Goal: Transaction & Acquisition: Purchase product/service

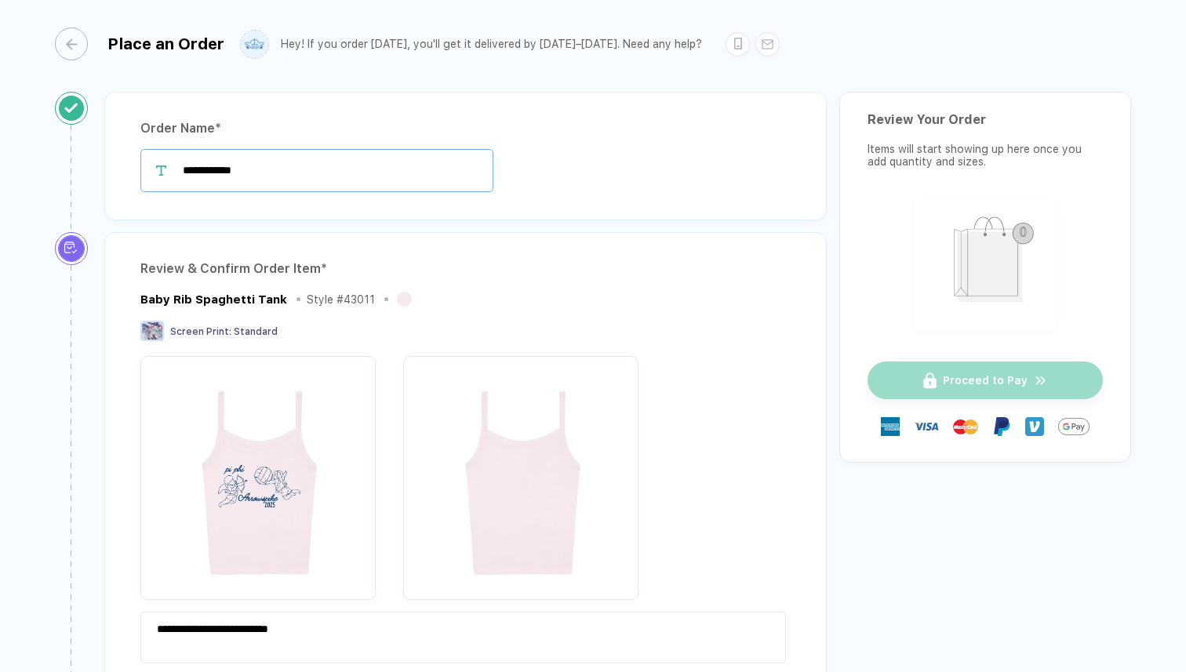
click at [268, 169] on input "**********" at bounding box center [316, 170] width 353 height 43
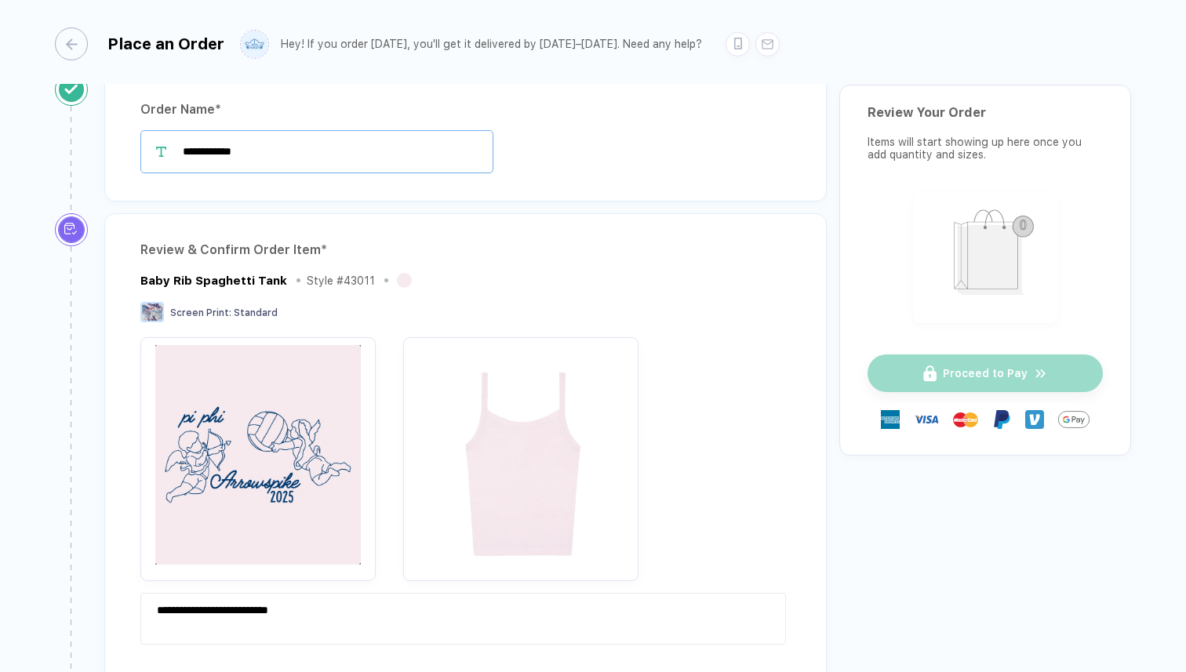
scroll to position [9, 0]
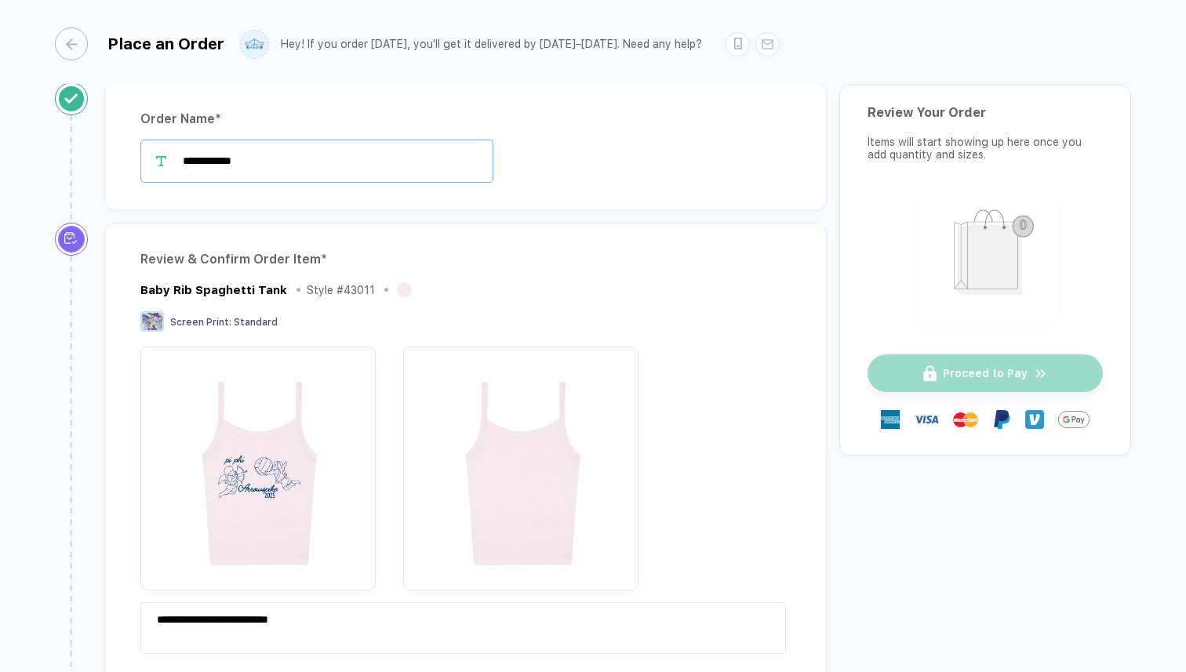
click at [266, 155] on input "**********" at bounding box center [316, 161] width 353 height 43
type input "**********"
click at [363, 314] on div "Screen Print : Standard" at bounding box center [465, 323] width 650 height 24
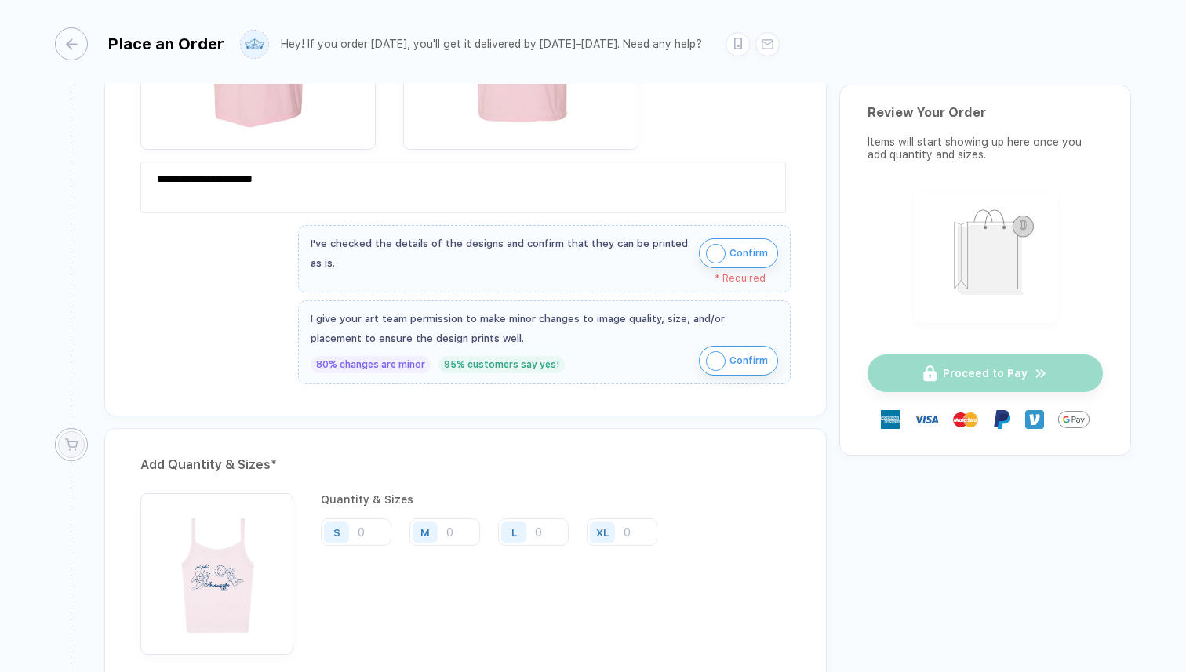
scroll to position [854, 0]
click at [711, 248] on img "button" at bounding box center [716, 252] width 20 height 20
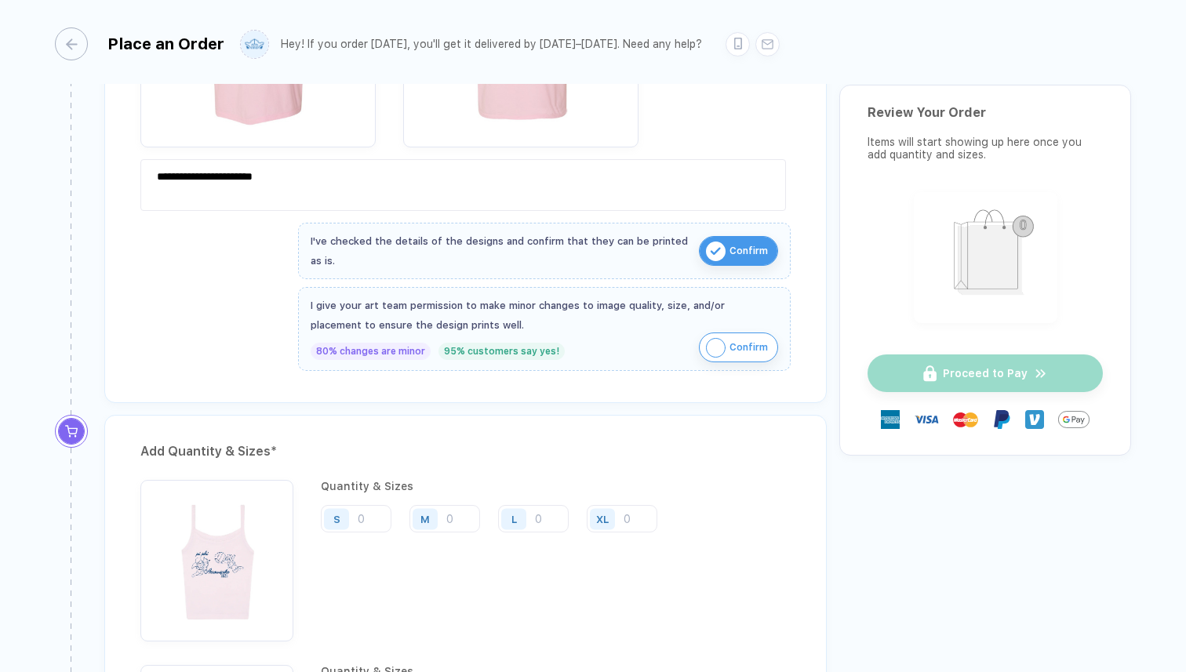
click at [711, 347] on img "button" at bounding box center [716, 348] width 20 height 20
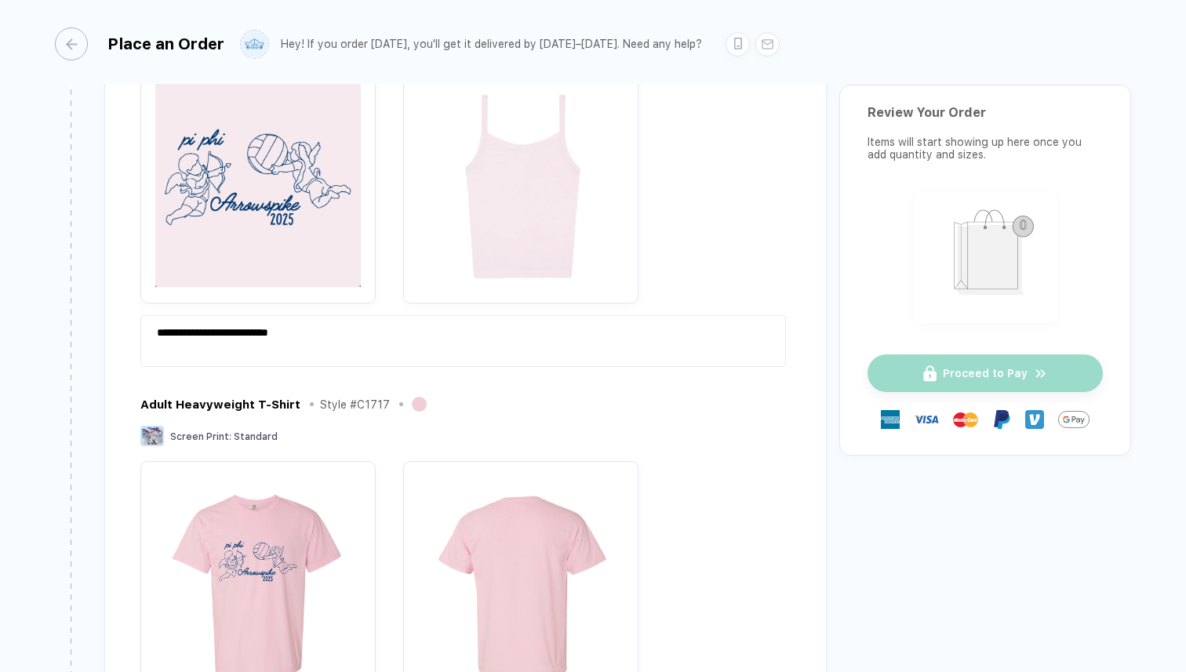
scroll to position [309, 0]
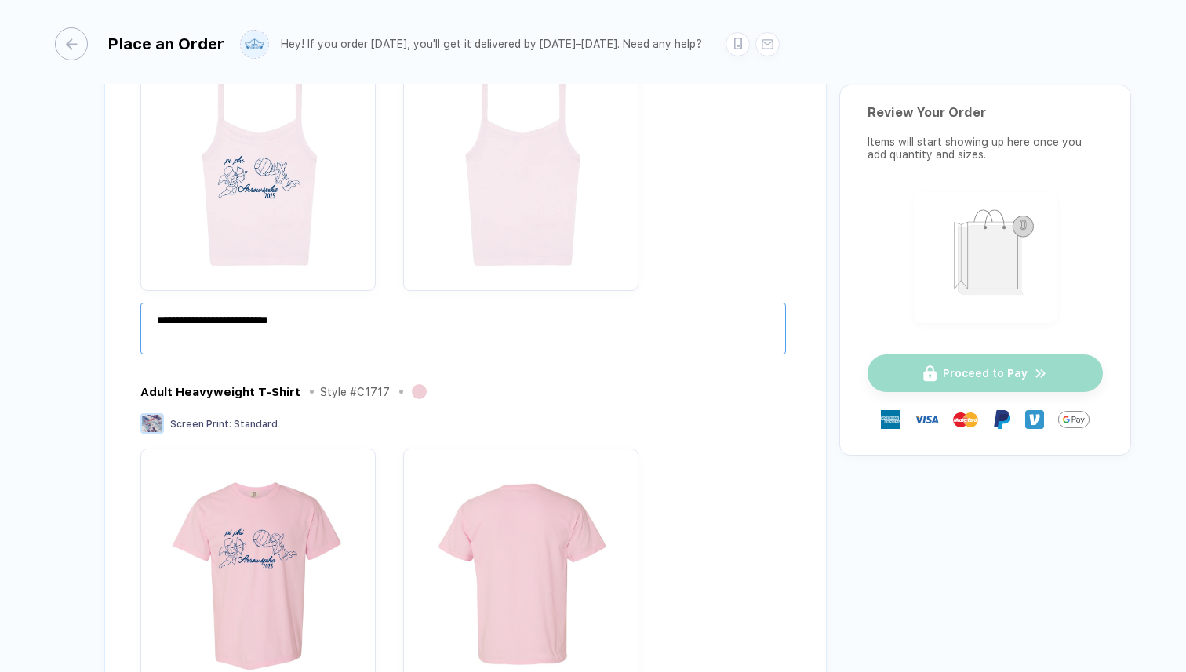
click at [307, 345] on textarea "**********" at bounding box center [463, 329] width 646 height 52
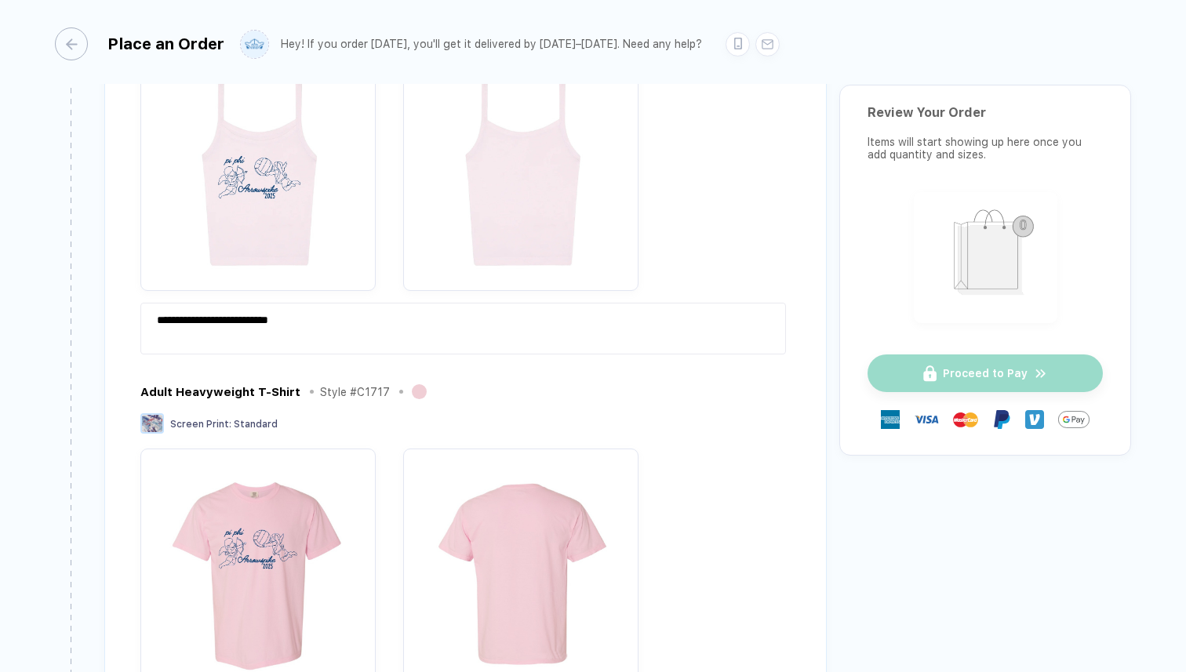
drag, startPoint x: 332, startPoint y: 300, endPoint x: 115, endPoint y: 307, distance: 217.4
click at [115, 307] on div "**********" at bounding box center [465, 435] width 722 height 1025
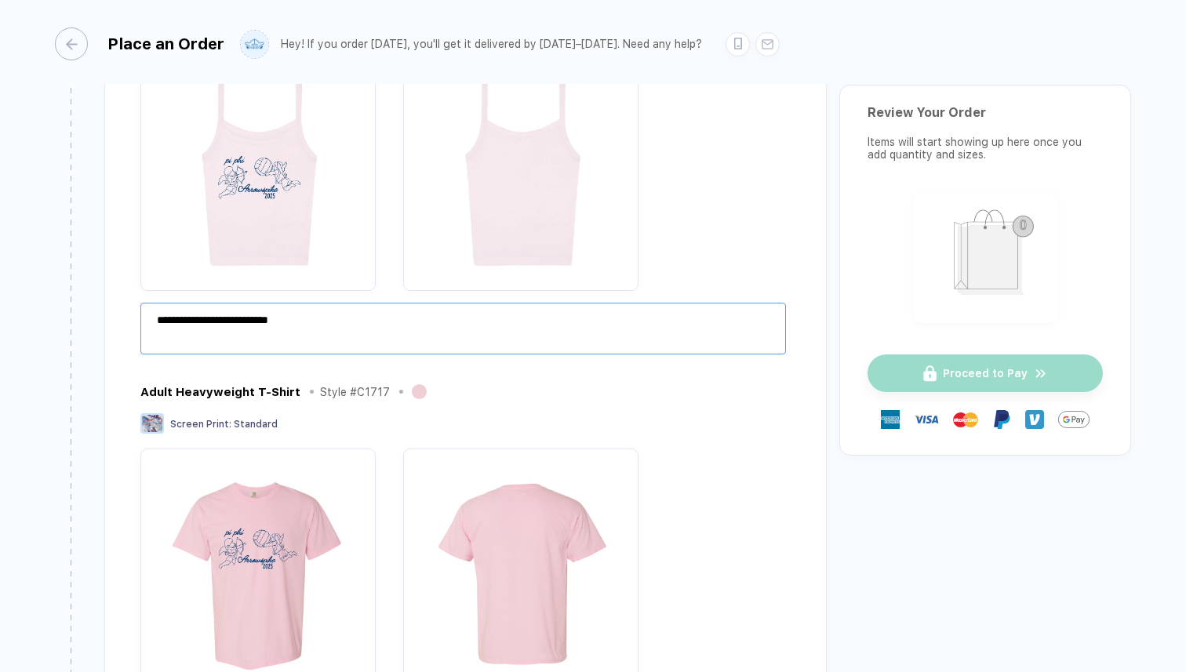
drag, startPoint x: 314, startPoint y: 326, endPoint x: 36, endPoint y: 323, distance: 277.7
click at [36, 323] on div "**********" at bounding box center [593, 337] width 1186 height 675
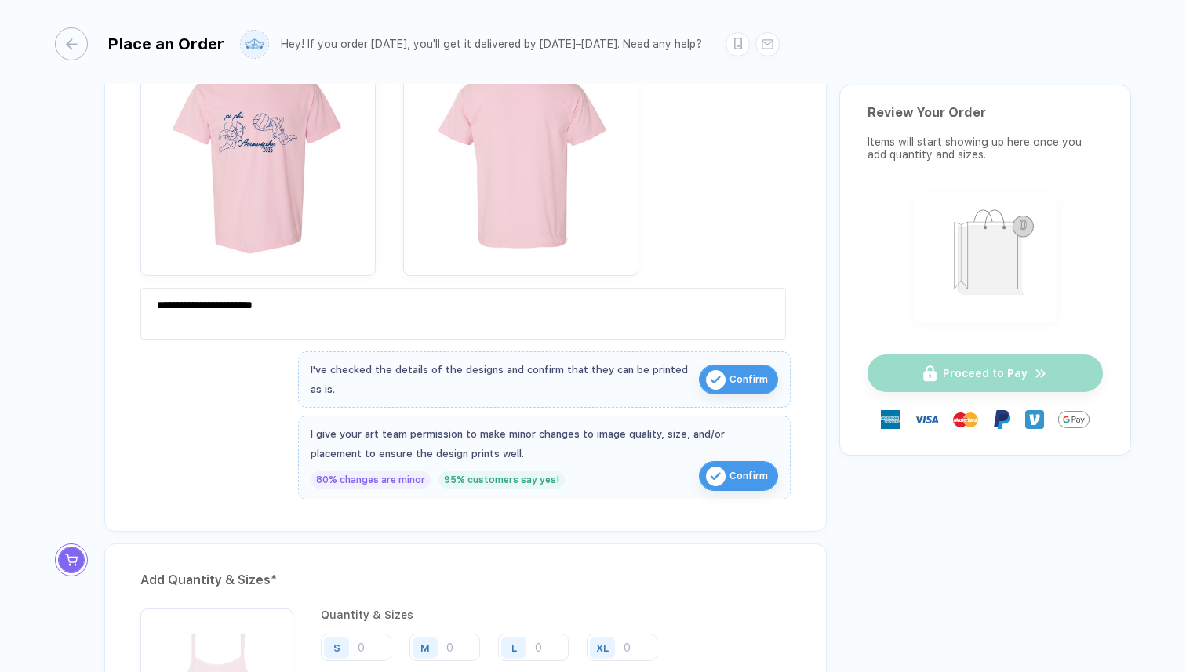
scroll to position [737, 0]
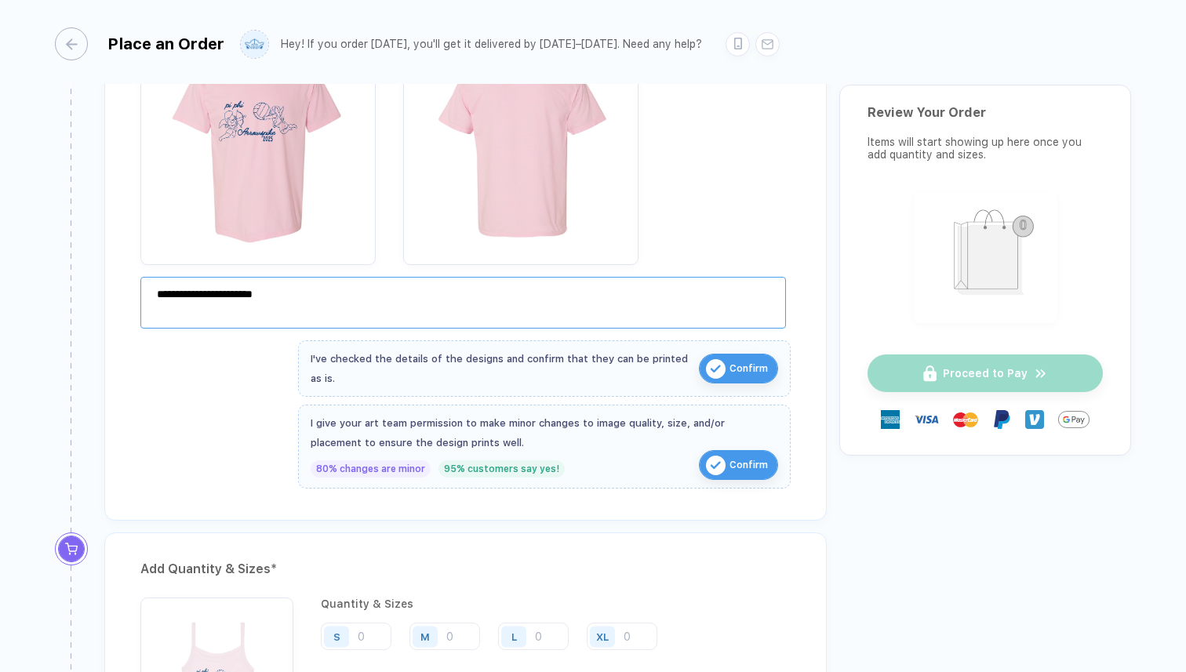
drag, startPoint x: 314, startPoint y: 297, endPoint x: 89, endPoint y: 281, distance: 225.7
click at [89, 282] on div "**********" at bounding box center [447, 14] width 784 height 1037
click at [146, 396] on div "Review & Confirm Order Item * Baby Rib Spaghetti Tank Style # 43011 Screen Prin…" at bounding box center [465, 8] width 722 height 1025
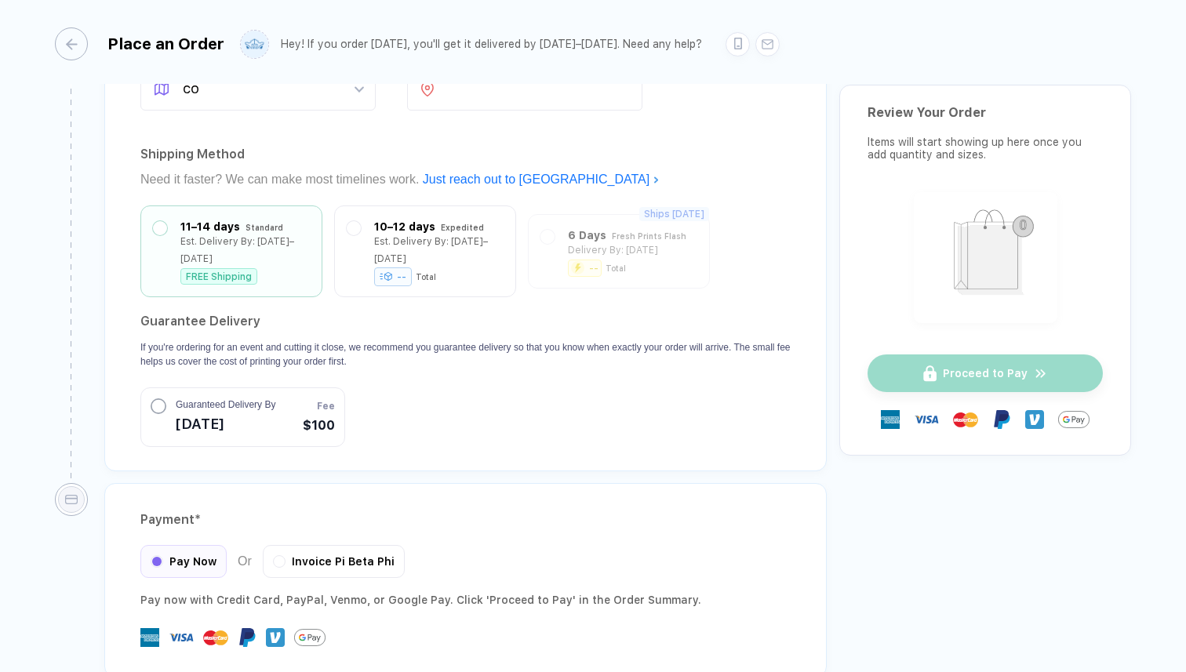
scroll to position [1875, 0]
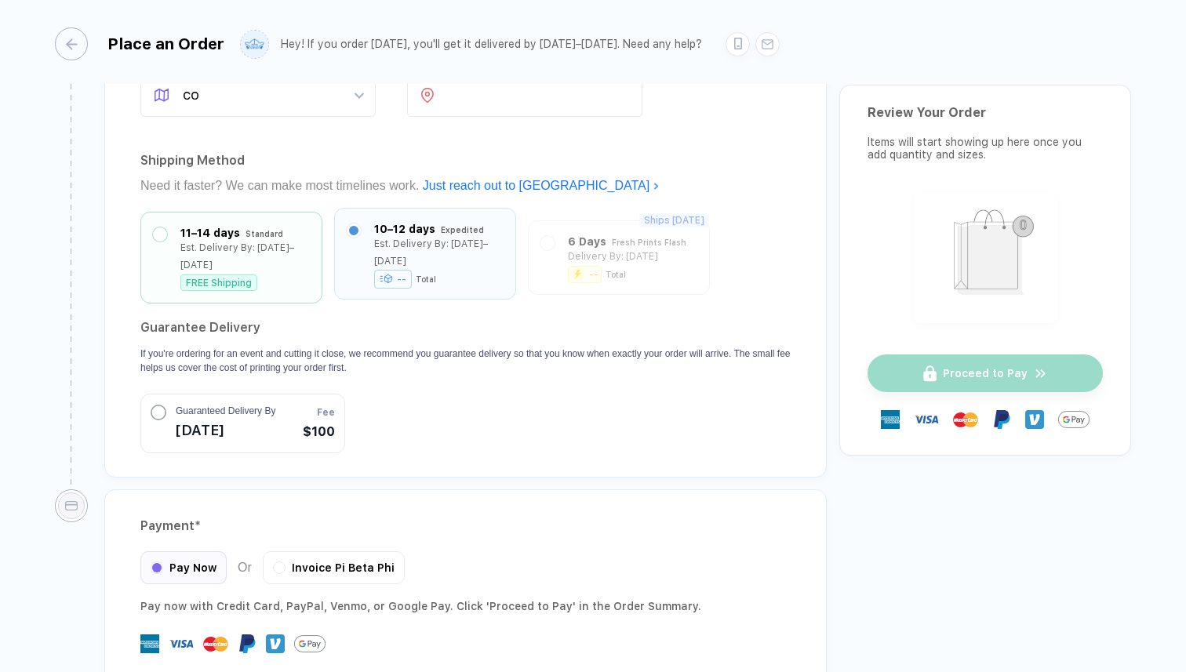
click at [355, 229] on label at bounding box center [354, 231] width 14 height 14
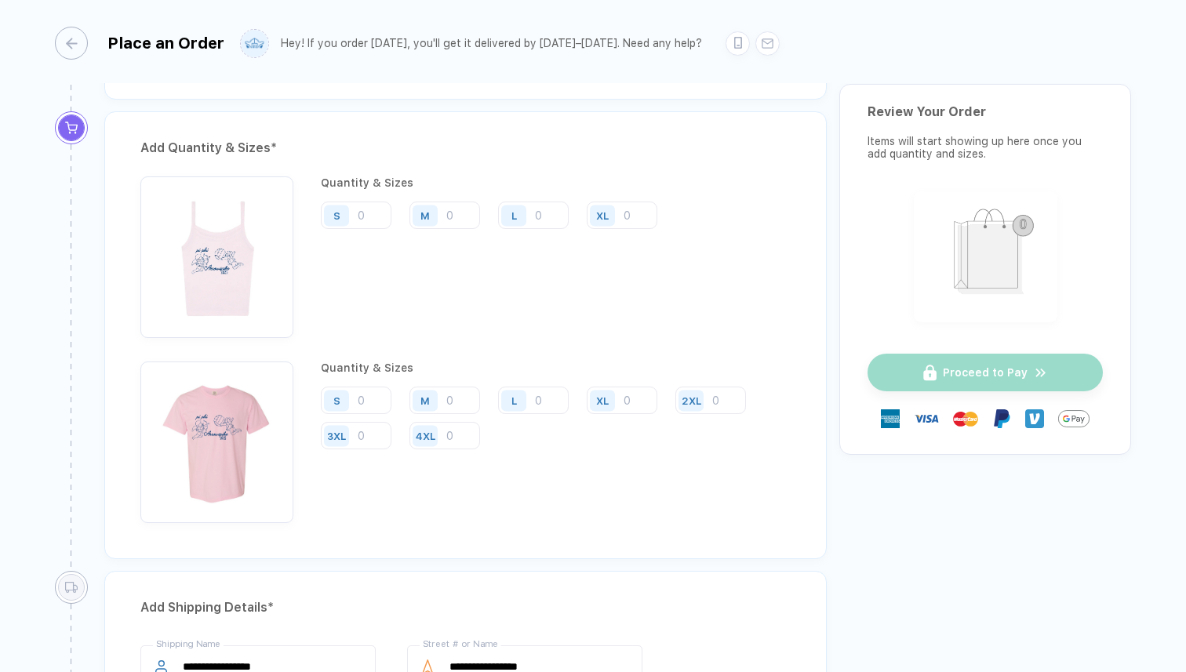
scroll to position [1152, 0]
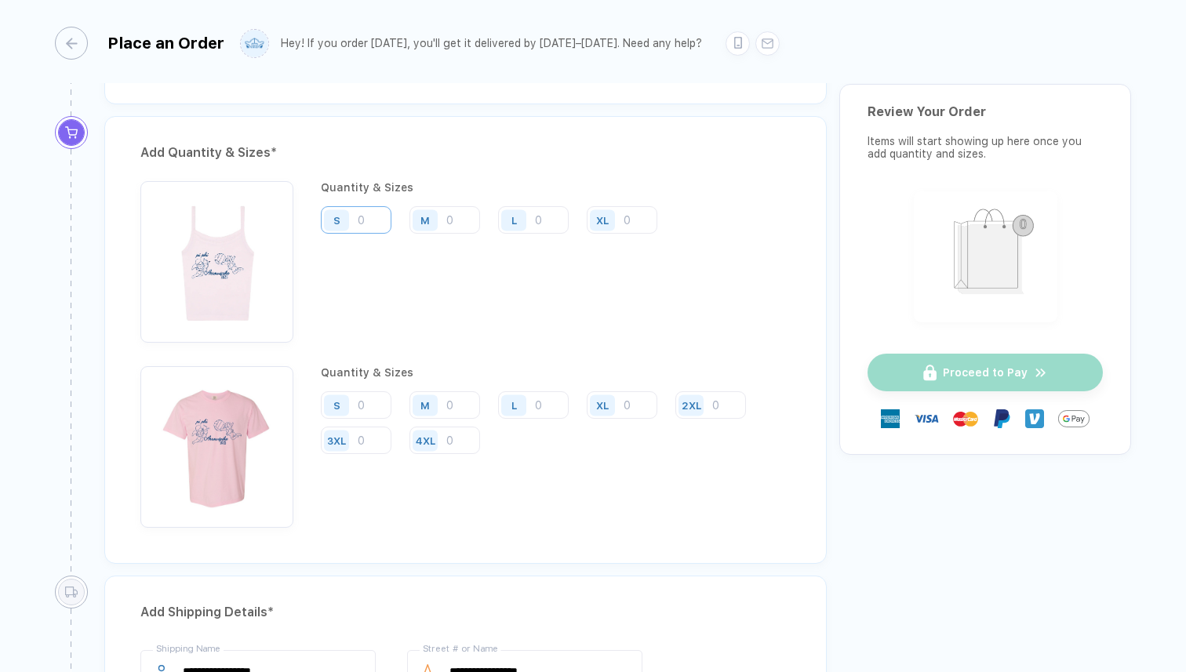
click at [364, 213] on input "number" at bounding box center [356, 219] width 71 height 27
click at [632, 213] on input "number" at bounding box center [622, 219] width 71 height 27
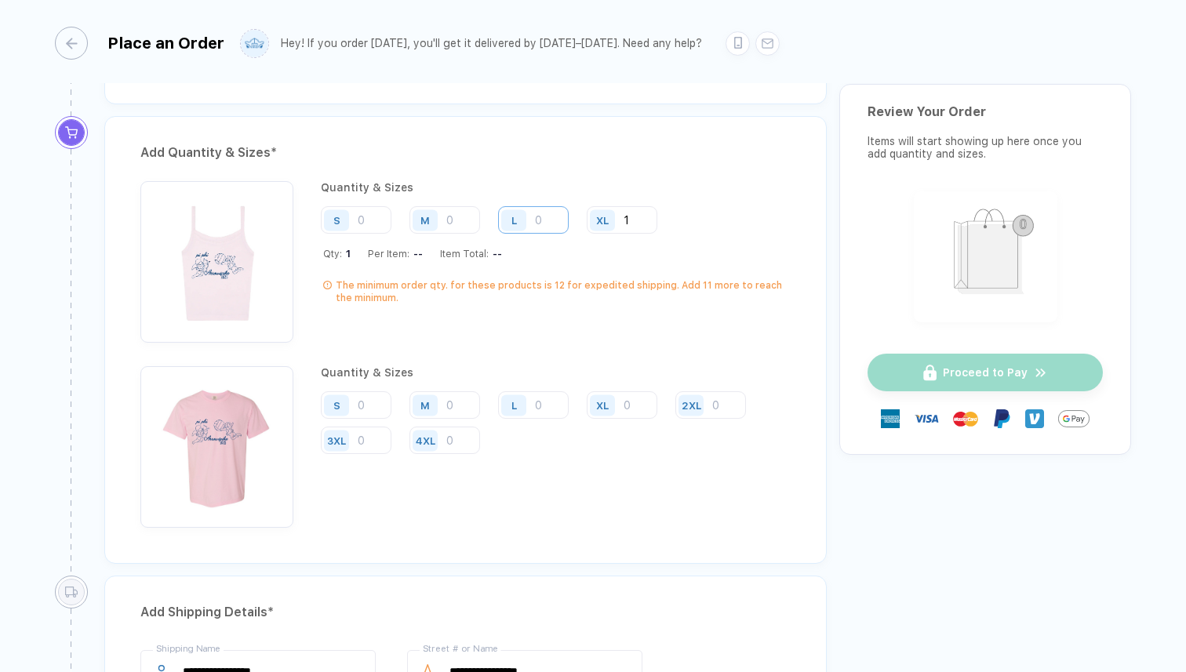
type input "1"
click at [536, 214] on input "number" at bounding box center [533, 219] width 71 height 27
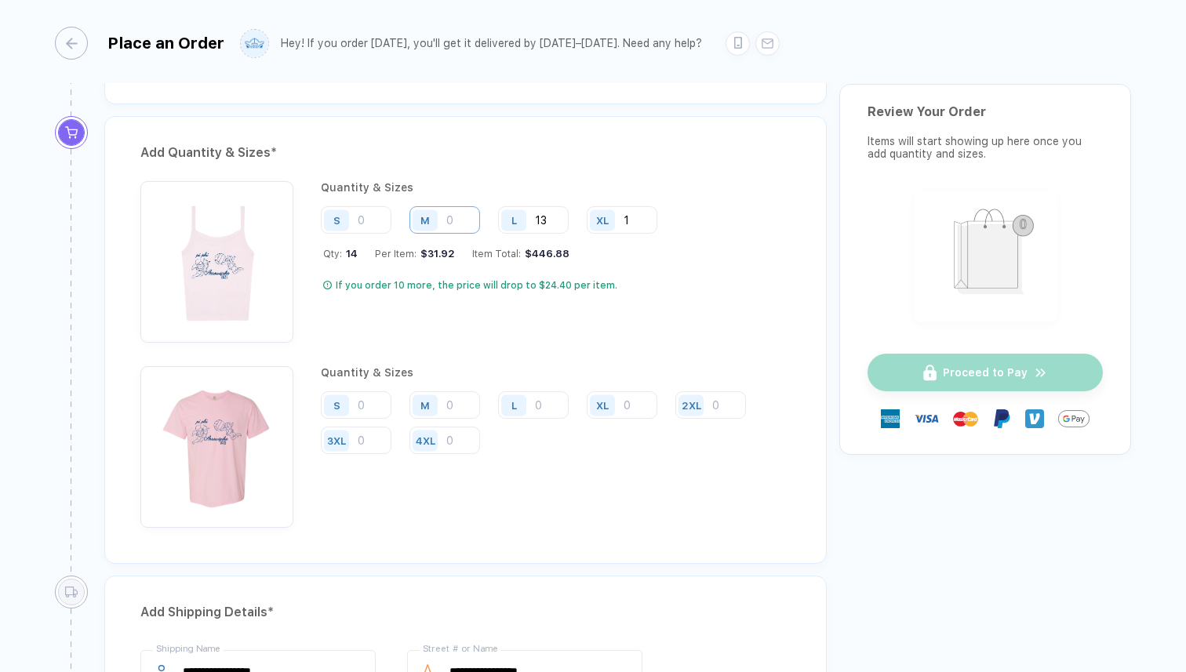
type input "13"
click at [448, 227] on input "number" at bounding box center [444, 219] width 71 height 27
type input "31"
click at [367, 222] on input "number" at bounding box center [356, 219] width 71 height 27
type input "41"
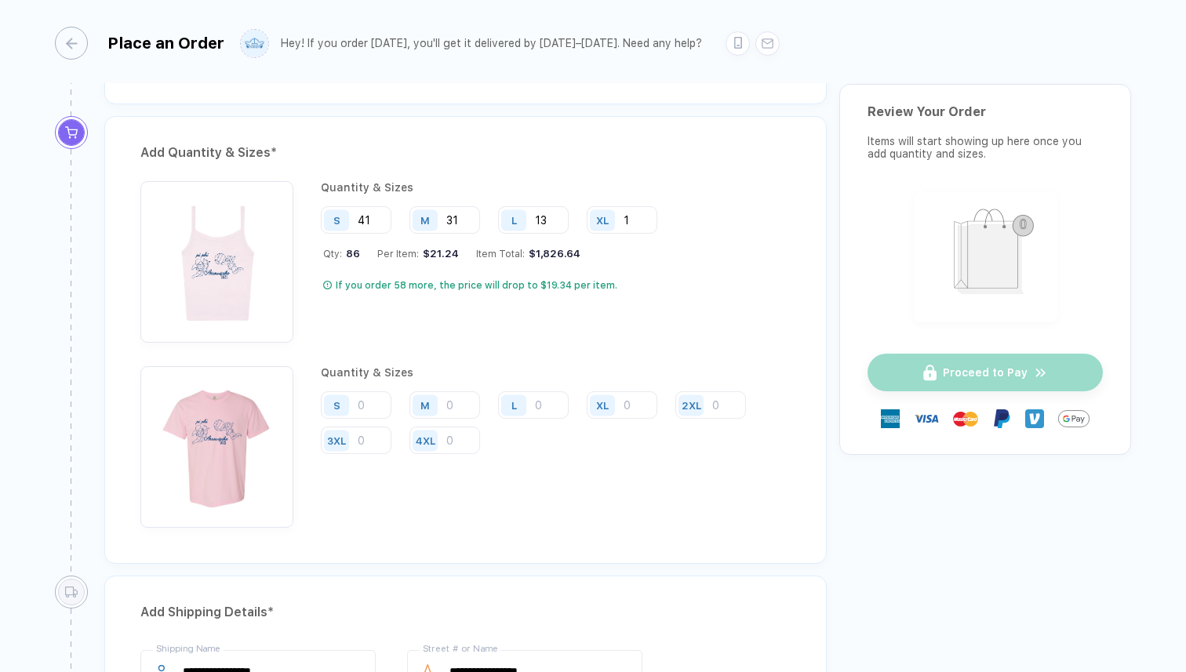
click at [573, 286] on div "If you order 58 more, the price will drop to $19.34 per item." at bounding box center [477, 285] width 282 height 13
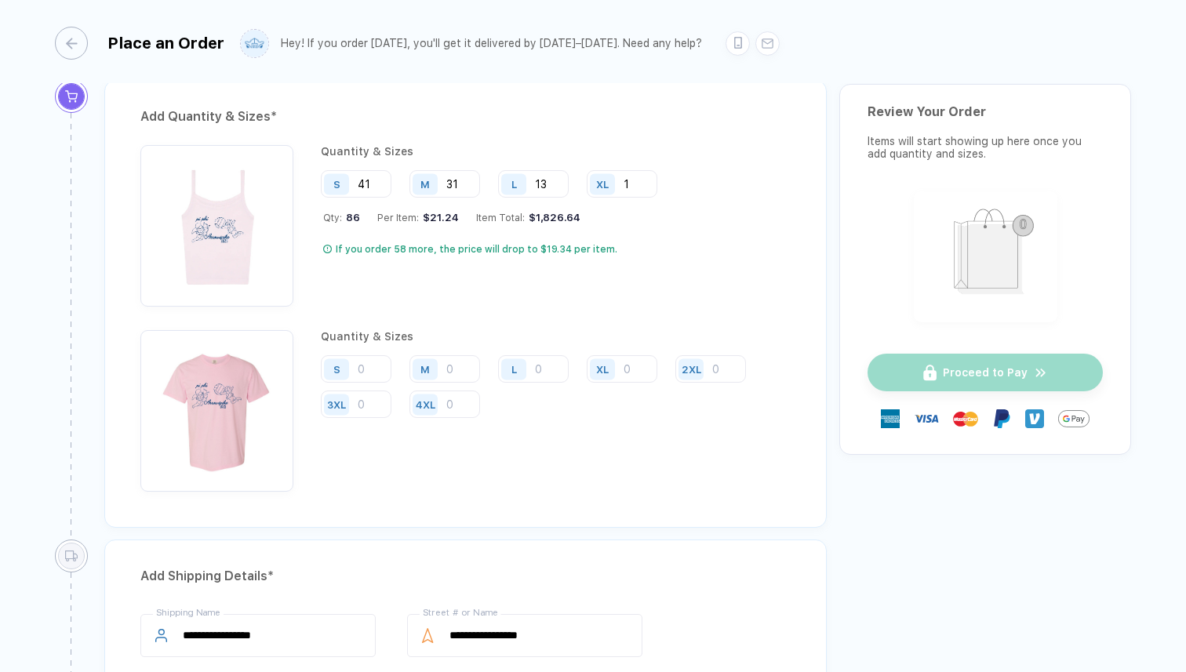
scroll to position [1191, 0]
click at [373, 359] on input "number" at bounding box center [356, 366] width 71 height 27
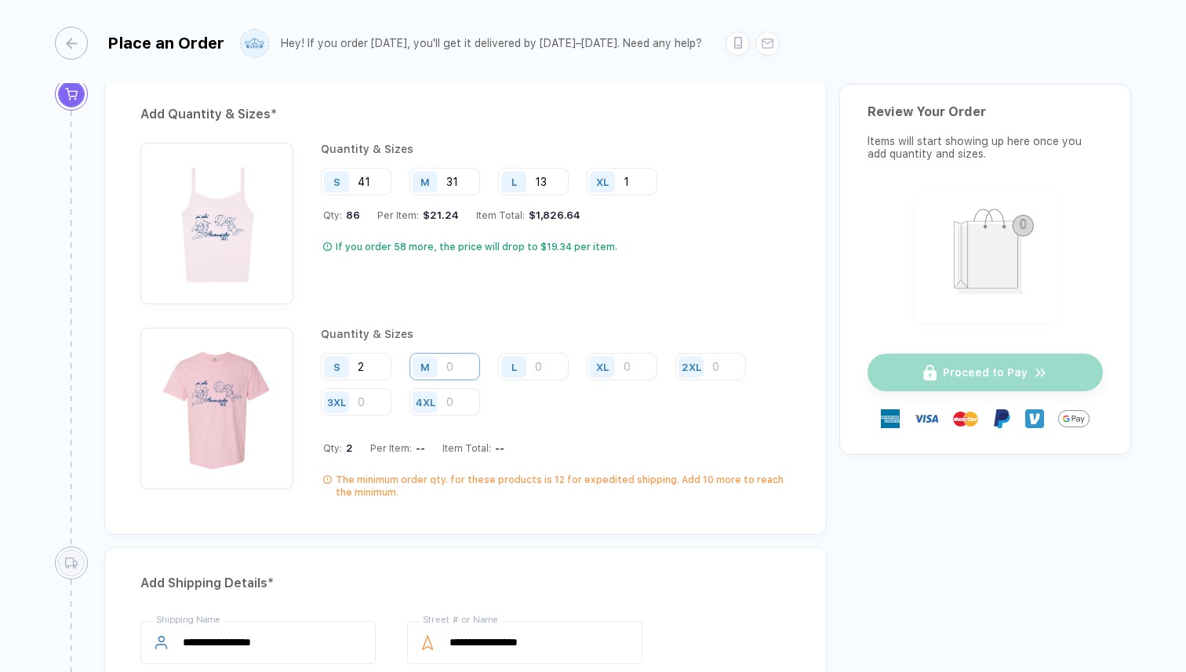
type input "2"
click at [456, 365] on input "number" at bounding box center [444, 366] width 71 height 27
type input "7"
click at [542, 362] on input "number" at bounding box center [533, 366] width 71 height 27
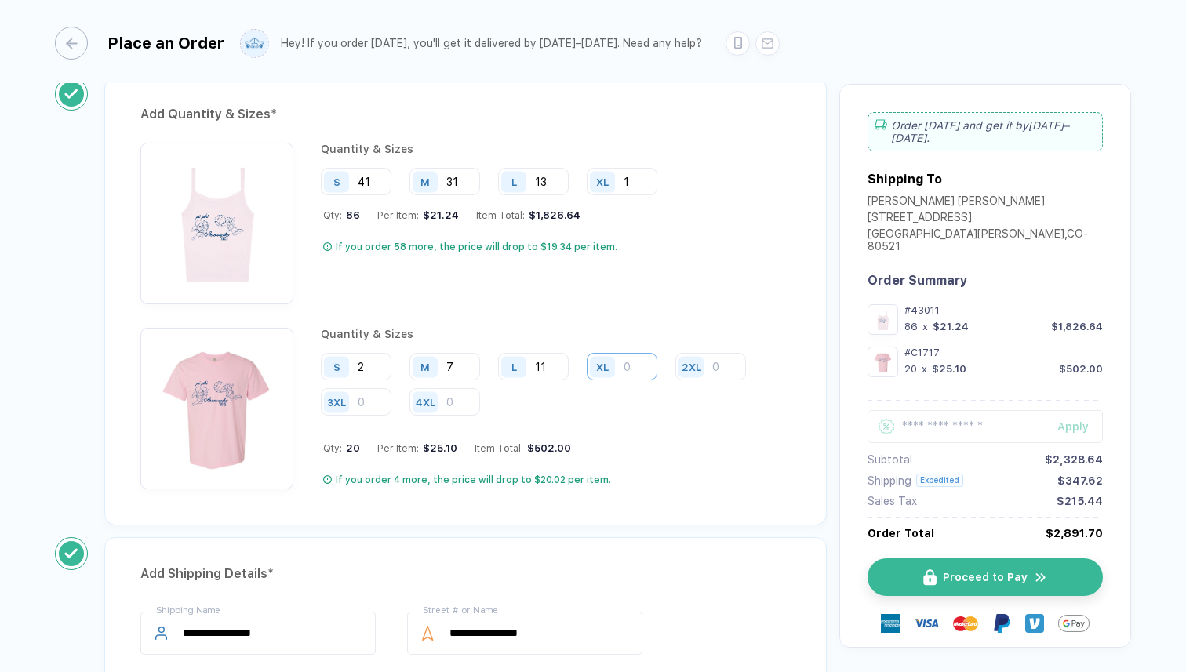
type input "11"
click at [636, 359] on input "number" at bounding box center [622, 366] width 71 height 27
type input "5"
click at [653, 507] on div "Add Quantity & Sizes * Quantity & Sizes S 41 M 31 L 13 XL 1 Qty: 86 Per Item: $…" at bounding box center [465, 302] width 722 height 448
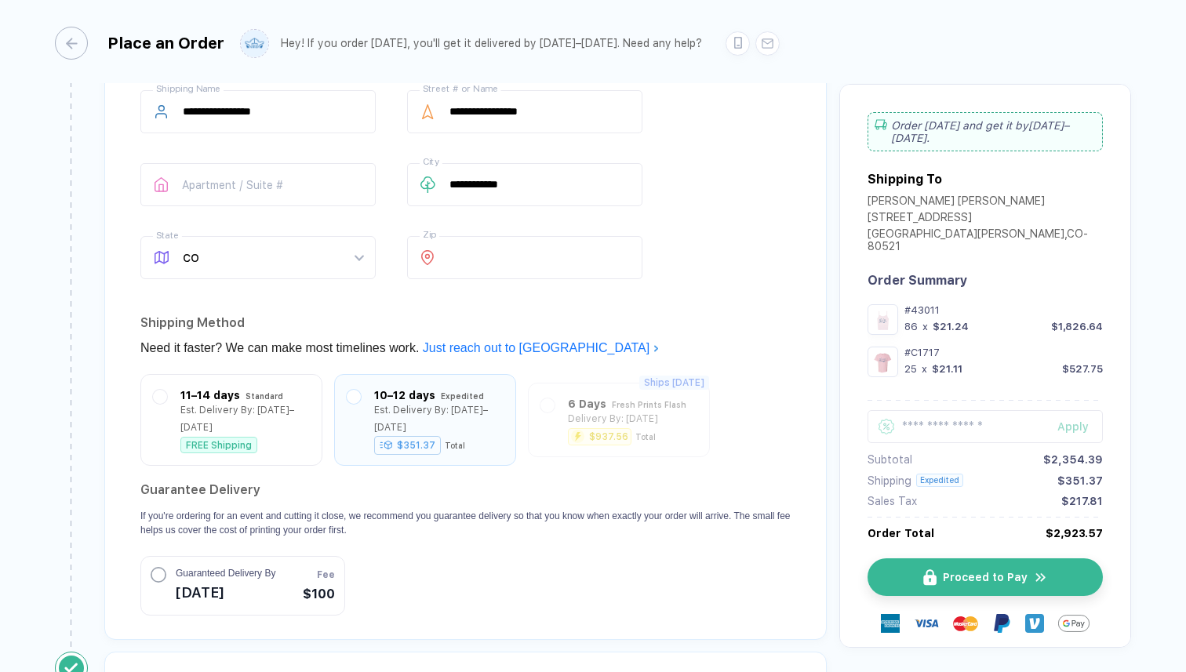
scroll to position [1738, 0]
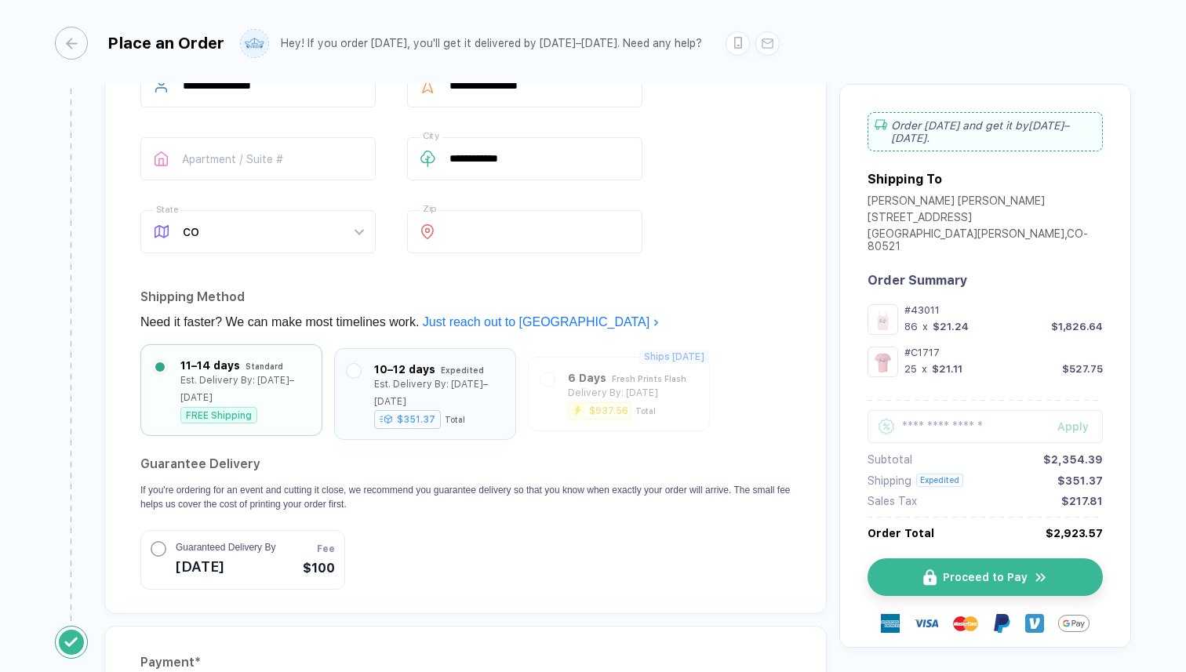
click at [162, 360] on label at bounding box center [160, 367] width 14 height 14
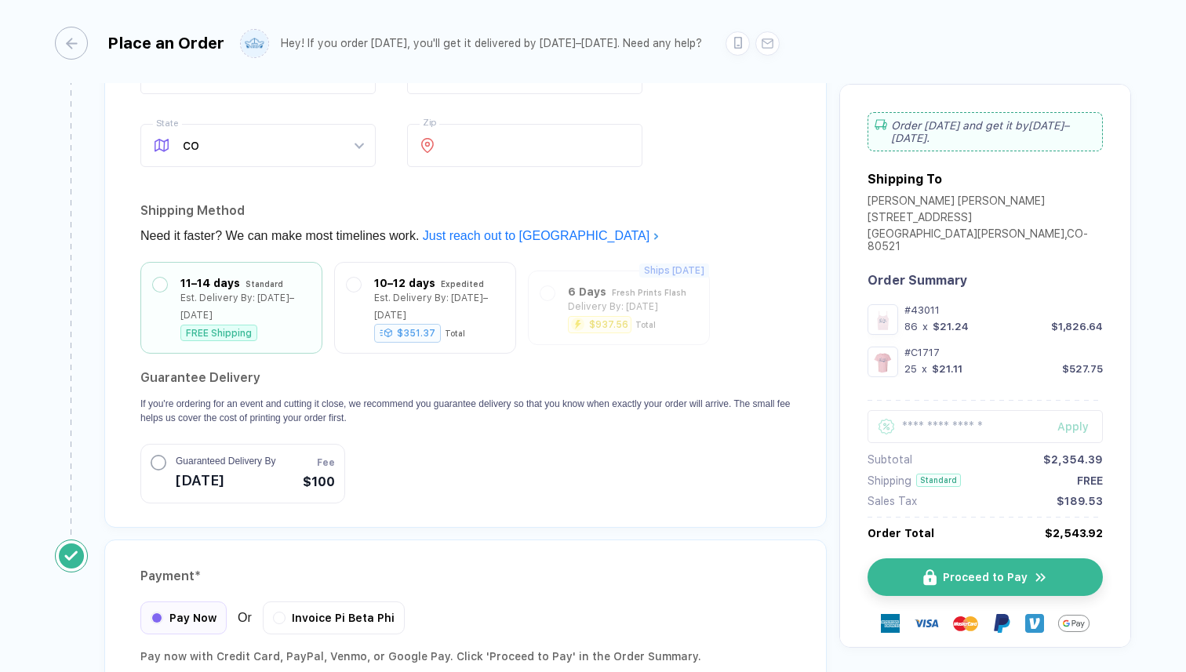
scroll to position [1962, 0]
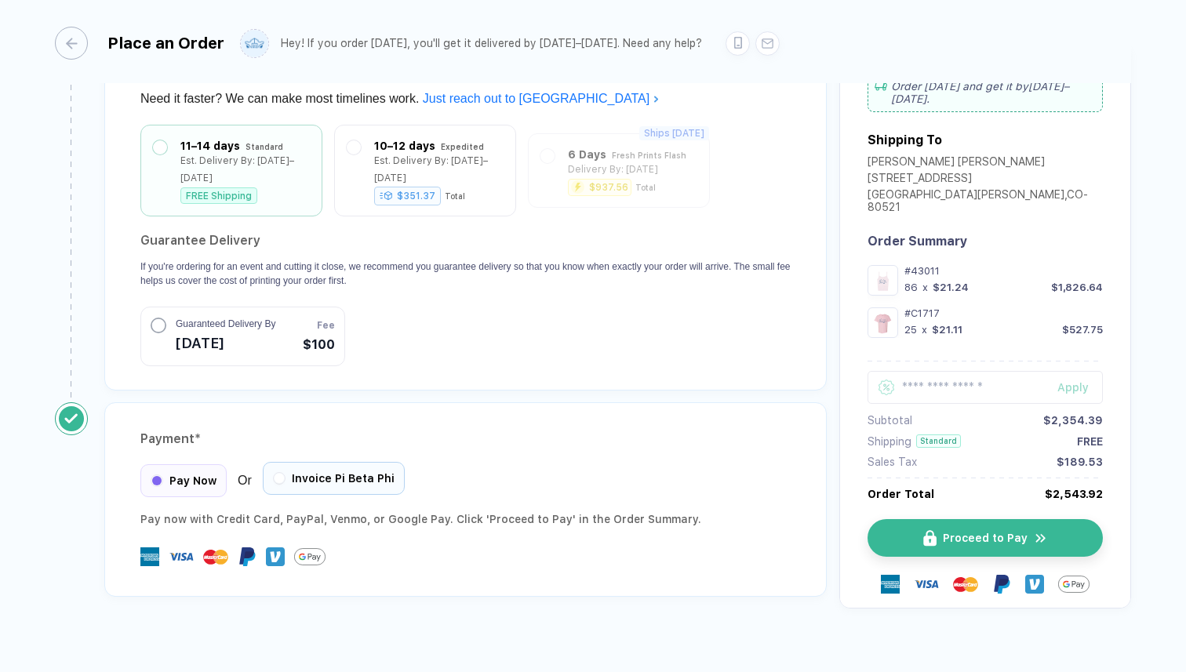
click at [275, 474] on button "button" at bounding box center [279, 478] width 9 height 9
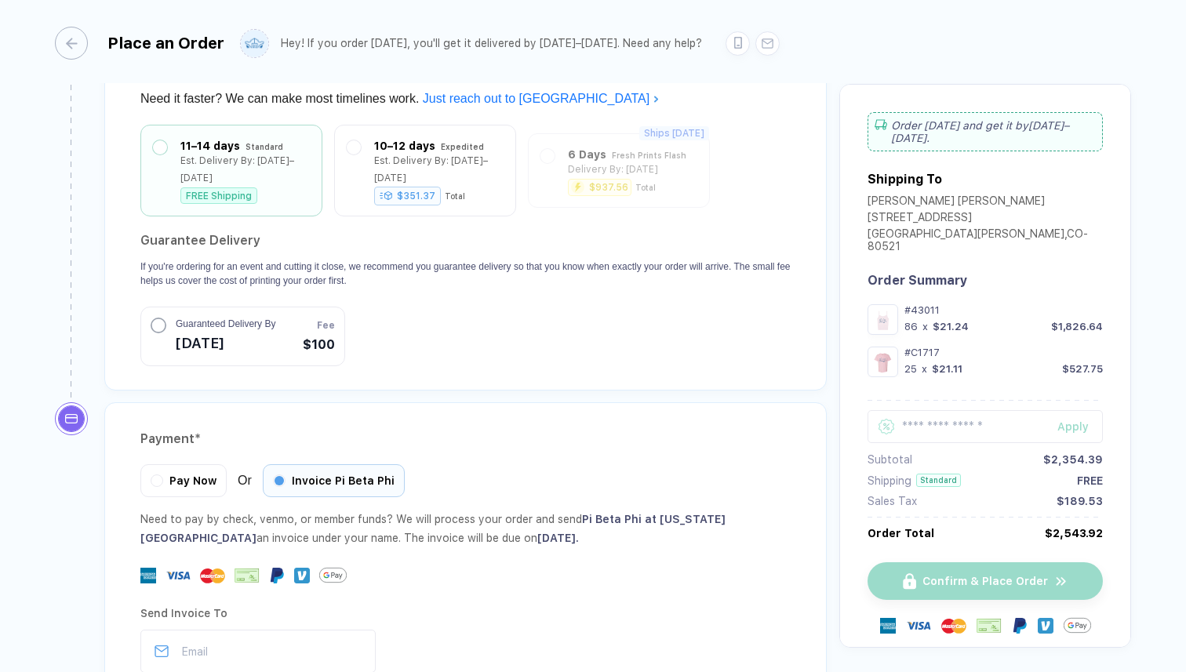
scroll to position [2117, 0]
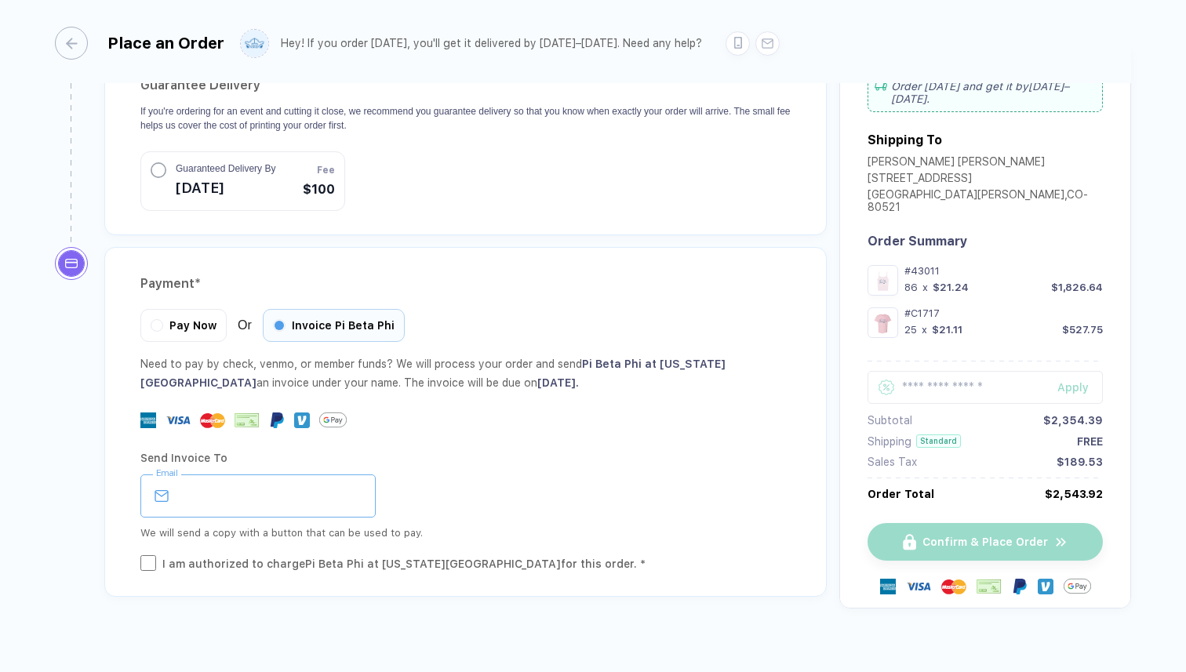
click at [321, 475] on input "email" at bounding box center [257, 496] width 235 height 43
type input "**********"
click at [130, 549] on div "**********" at bounding box center [465, 422] width 722 height 350
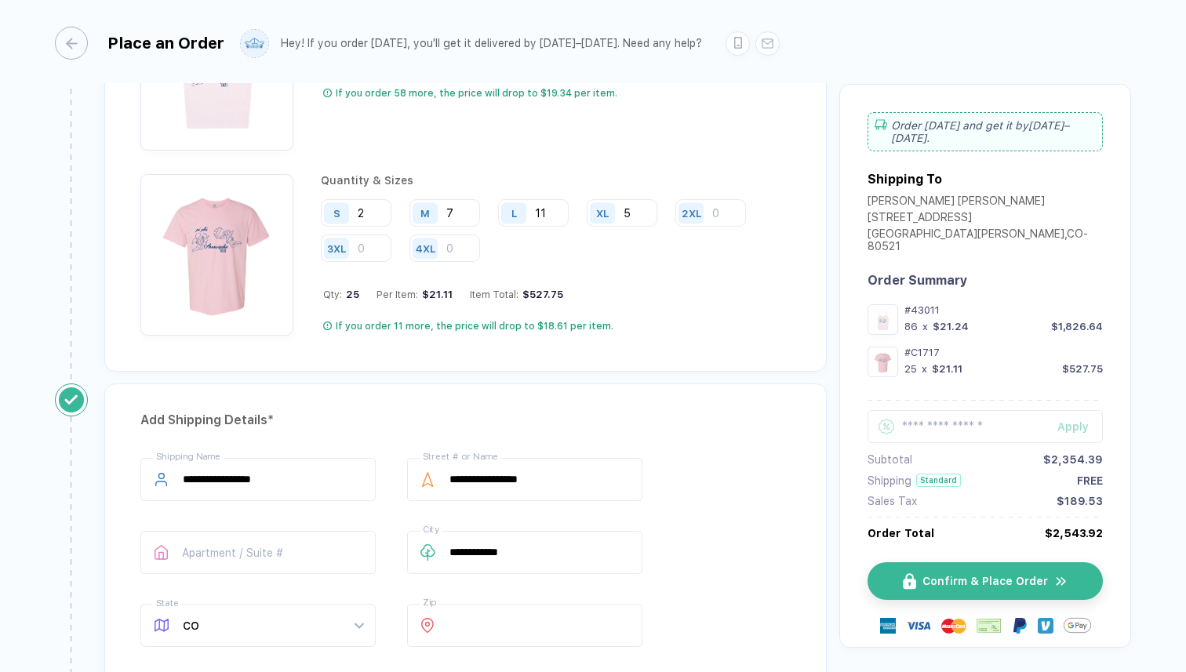
scroll to position [1348, 0]
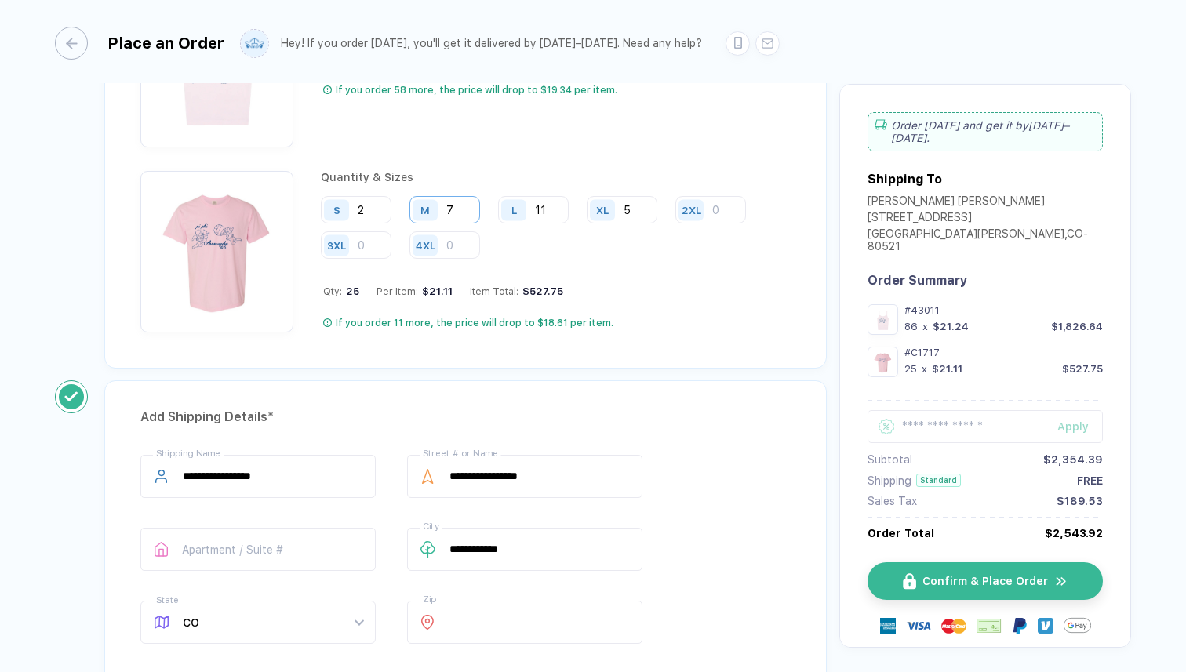
click at [465, 202] on input "7" at bounding box center [444, 209] width 71 height 27
type input "3"
click at [552, 198] on input "11" at bounding box center [533, 209] width 71 height 27
click at [554, 204] on input "11" at bounding box center [533, 209] width 71 height 27
type input "1"
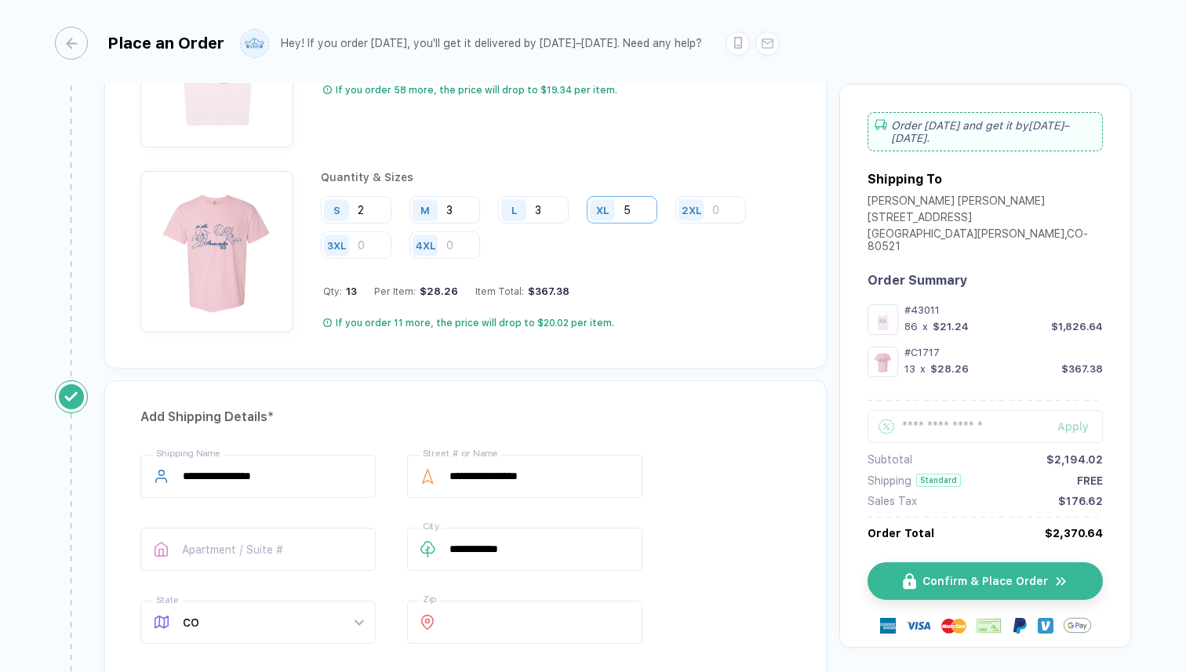
type input "3"
click at [637, 207] on input "5" at bounding box center [622, 209] width 71 height 27
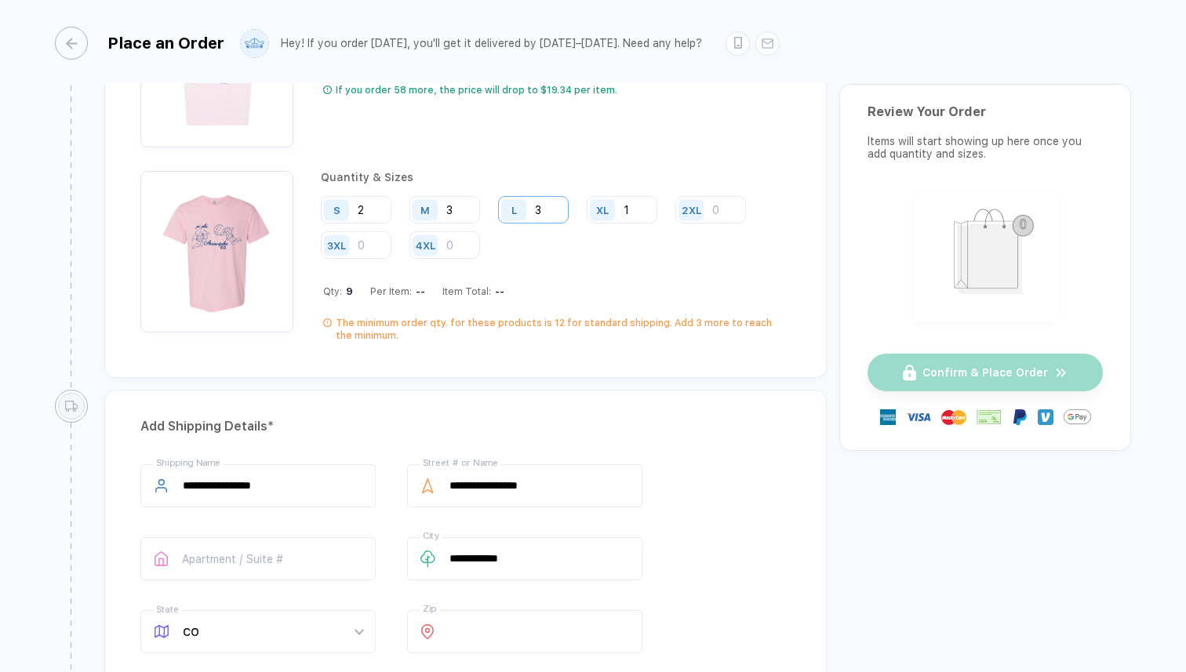
type input "1"
click at [555, 200] on input "3" at bounding box center [533, 209] width 71 height 27
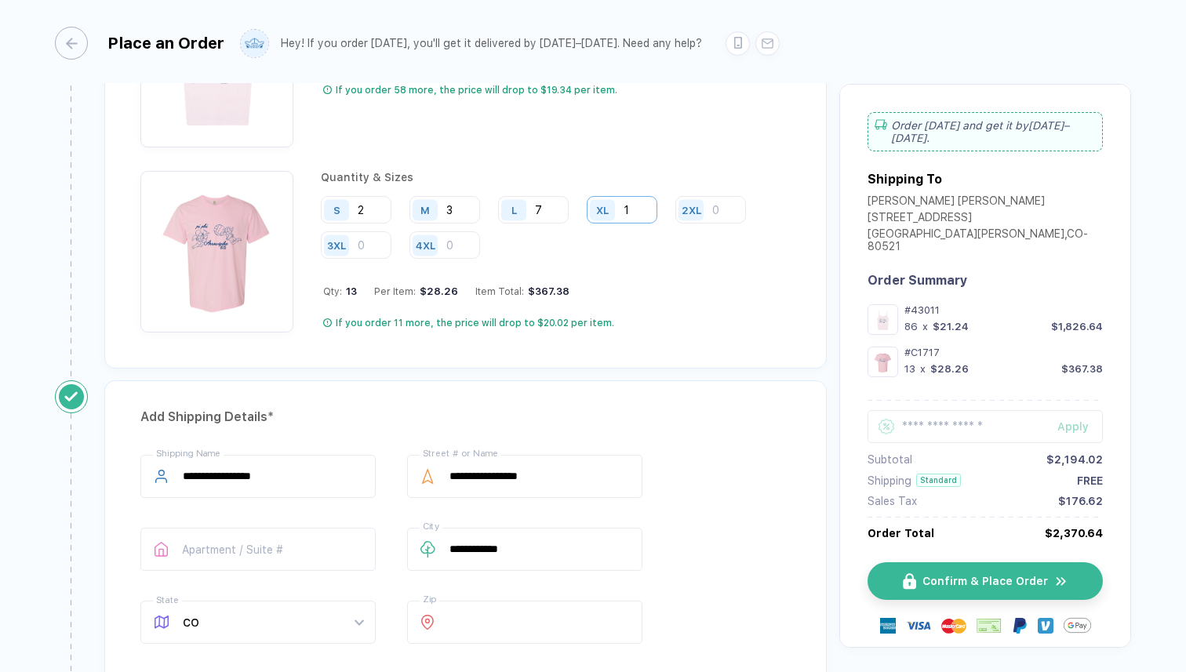
type input "7"
click at [636, 201] on input "1" at bounding box center [622, 209] width 71 height 27
type input "5"
click at [641, 303] on div "Quantity & Sizes S 2 M 3 L 7 XL 5 2XL 3XL 4XL Qty: 17 Per Item: $26.08 Item Tot…" at bounding box center [556, 252] width 470 height 162
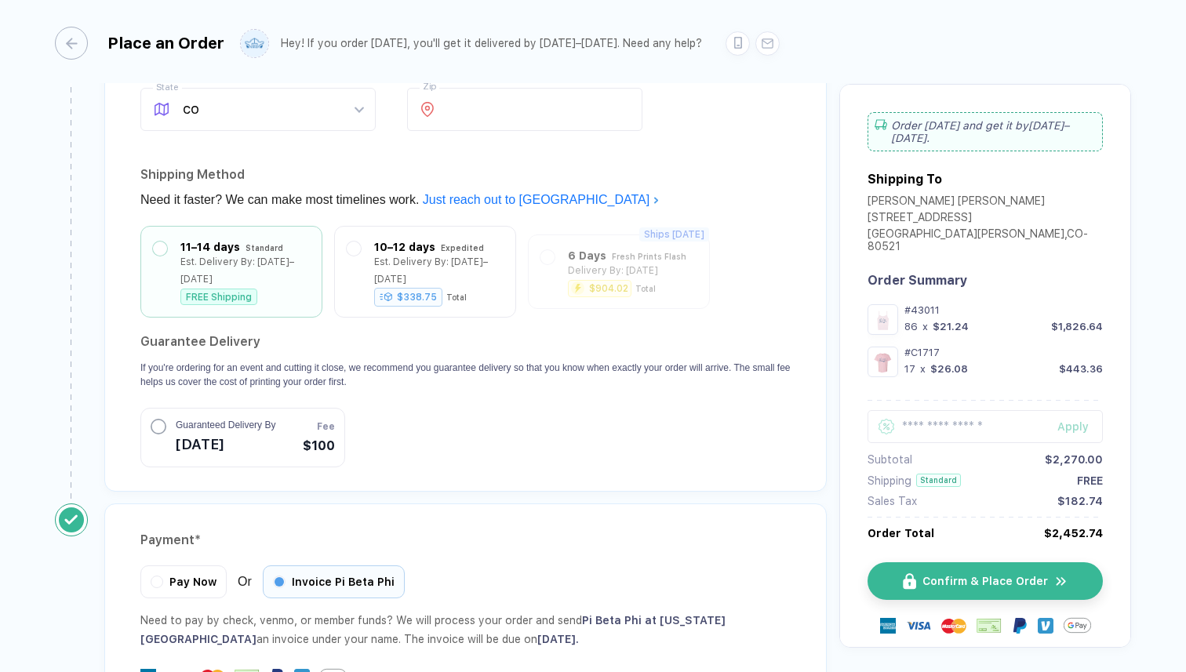
scroll to position [1826, 0]
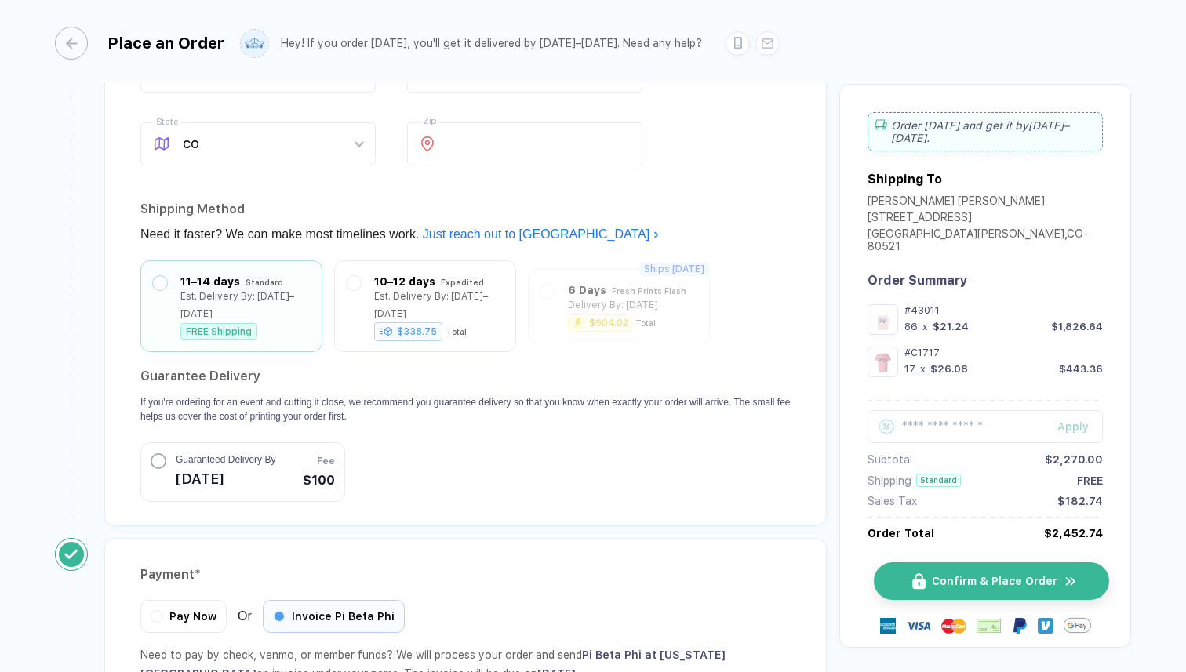
click at [969, 562] on button "Confirm & Place Order" at bounding box center [991, 581] width 235 height 38
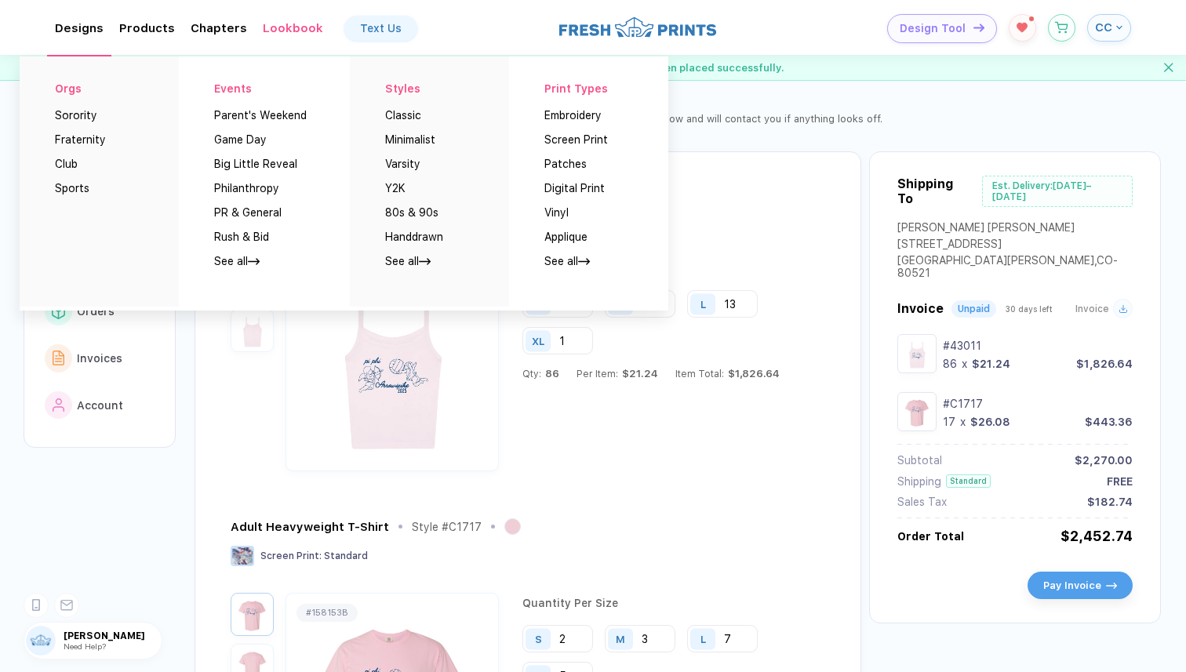
click at [77, 24] on div "Designs Orgs Sorority Fraternity Club Sports Events Parent's Weekend Game Day B…" at bounding box center [79, 28] width 49 height 14
